Goal: Obtain resource: Obtain resource

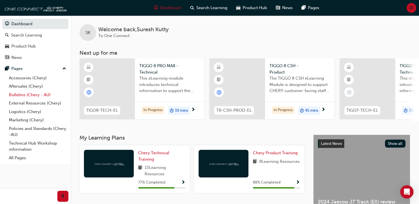
click at [35, 96] on link "Bulletins (Chery - AU)" at bounding box center [38, 95] width 62 height 9
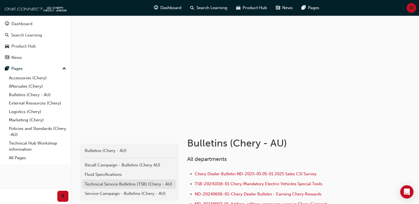
click at [137, 184] on div "Technical Service Bulletins (TSB) (Chery - AU)" at bounding box center [129, 184] width 89 height 6
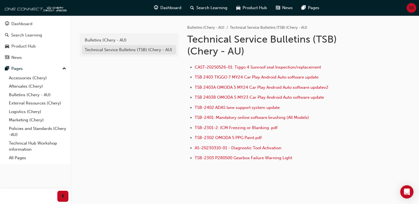
click at [135, 53] on link "Technical Service Bulletins (TSB) (Chery - AU)" at bounding box center [129, 50] width 94 height 10
click at [240, 128] on span "TSB-2301-2: ICM Freezing or Blanking .pdf" at bounding box center [236, 127] width 83 height 5
click at [235, 128] on span "TSB-2301-2: ICM Freezing or Blanking .pdf" at bounding box center [236, 127] width 83 height 5
click at [115, 41] on div "Bulletins (Chery - AU)" at bounding box center [129, 40] width 89 height 6
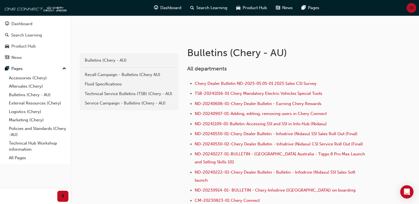
scroll to position [89, 0]
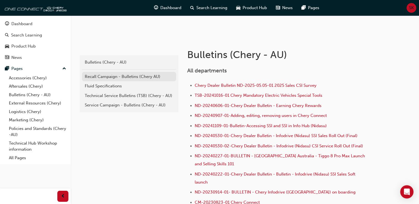
click at [158, 76] on div "Recall Campaign - Bulletins (Chery AU)" at bounding box center [129, 77] width 89 height 6
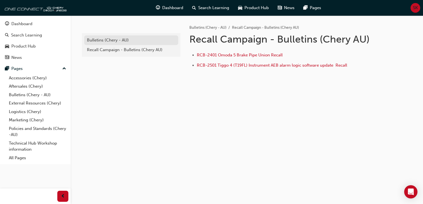
click at [106, 39] on div "Bulletins (Chery - AU)" at bounding box center [131, 40] width 89 height 6
